Goal: Check status

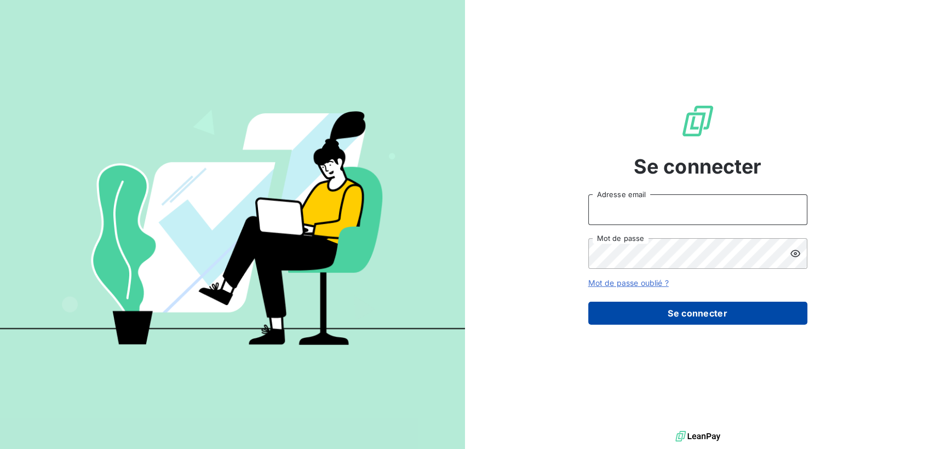
type input "[EMAIL_ADDRESS][DOMAIN_NAME]"
click at [712, 310] on button "Se connecter" at bounding box center [697, 313] width 219 height 23
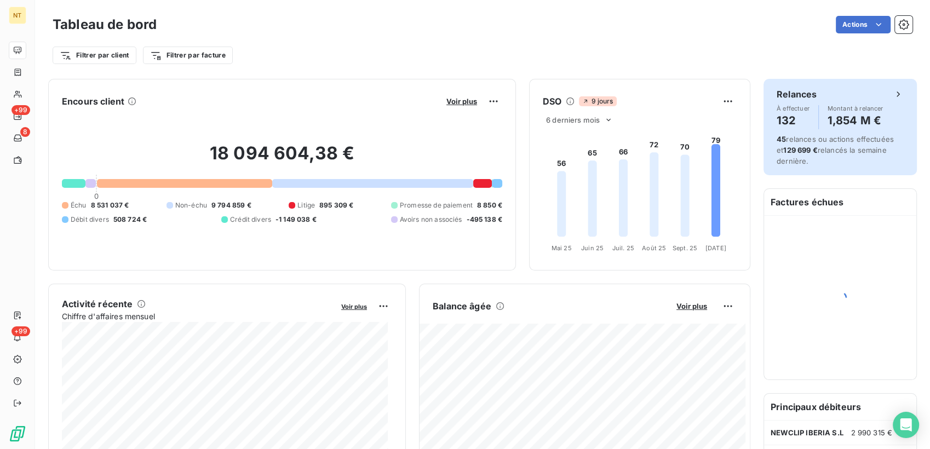
click at [854, 105] on span "Montant à relancer" at bounding box center [856, 108] width 56 height 7
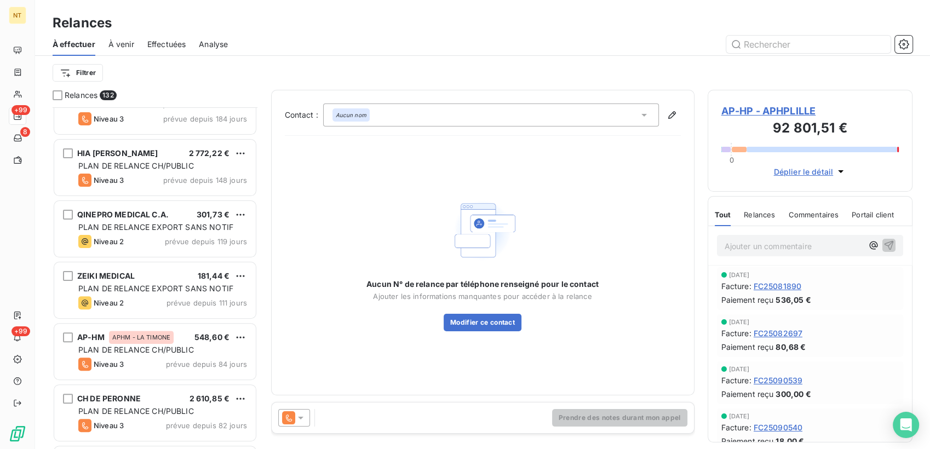
scroll to position [365, 0]
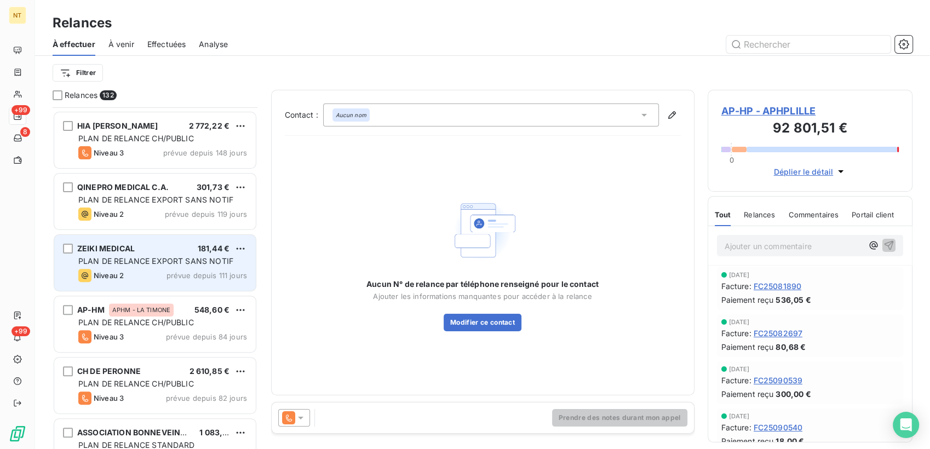
click at [183, 274] on span "prévue depuis 111 jours" at bounding box center [207, 275] width 81 height 9
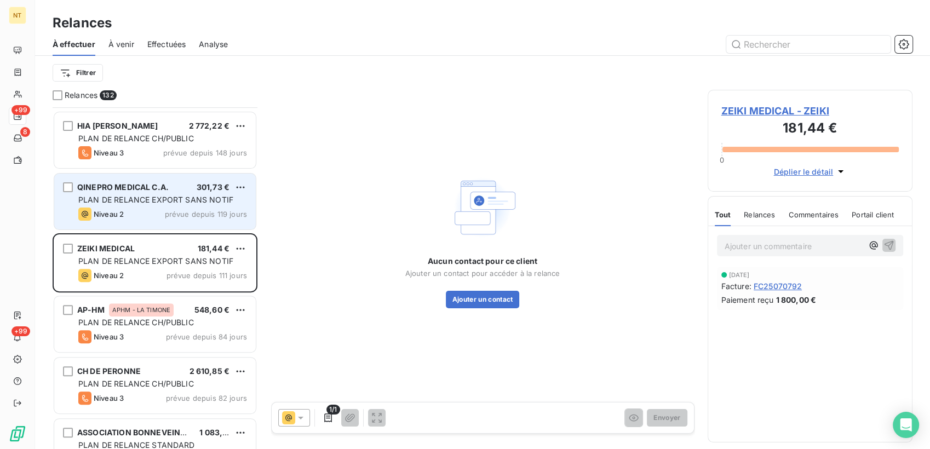
click at [182, 188] on div "QINEPRO MEDICAL C.A. 301,73 €" at bounding box center [162, 187] width 169 height 10
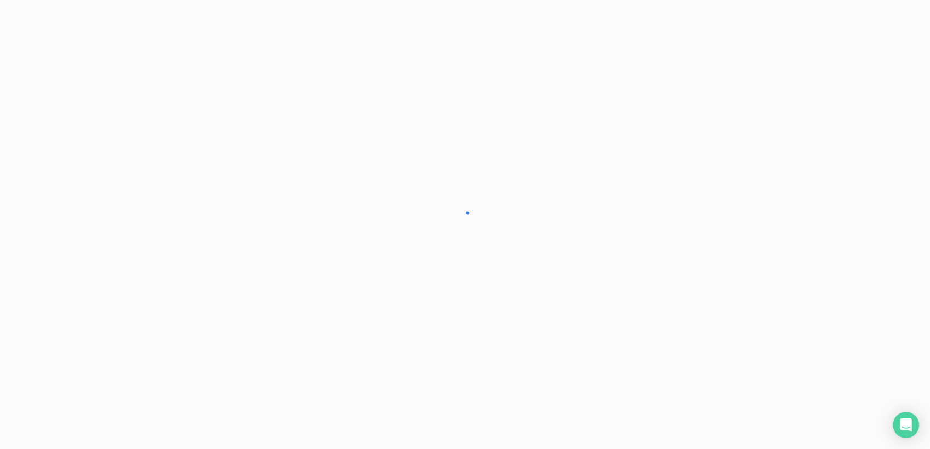
click at [0, 0] on span "QINEPRO MEDICAL C.A. - EUROCIENCIA" at bounding box center [0, 0] width 0 height 0
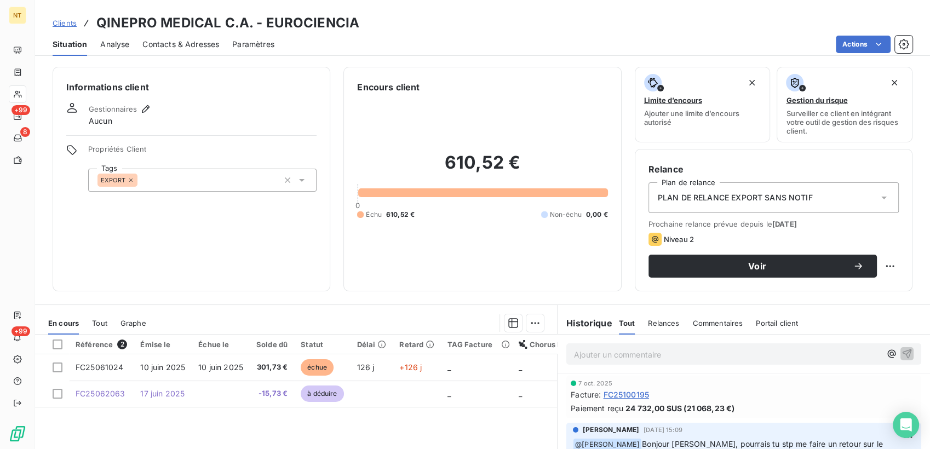
click at [64, 23] on span "Clients" at bounding box center [65, 23] width 24 height 9
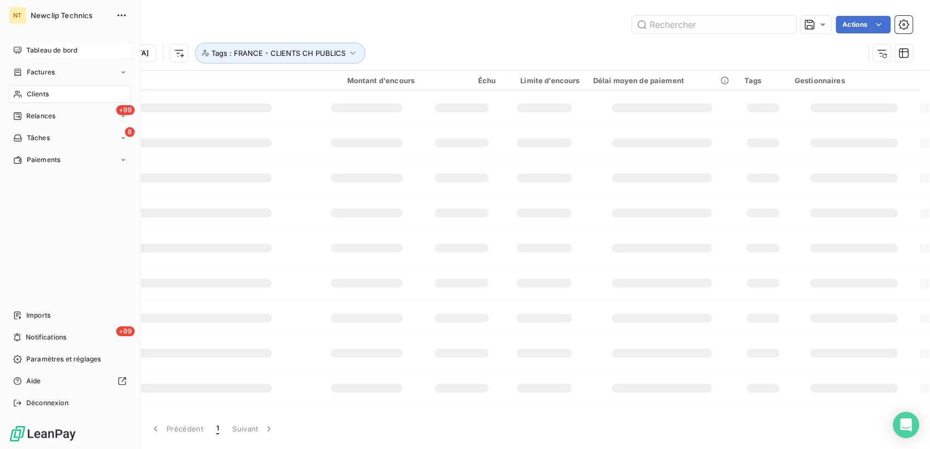
click at [26, 51] on span "Tableau de bord" at bounding box center [51, 50] width 51 height 10
